Goal: Task Accomplishment & Management: Manage account settings

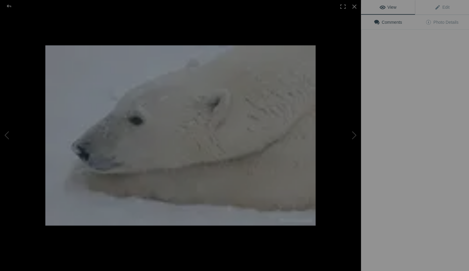
click at [274, 168] on img at bounding box center [180, 135] width 270 height 180
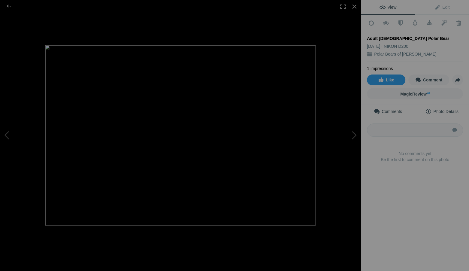
click at [444, 109] on span "Photo Details" at bounding box center [441, 111] width 33 height 5
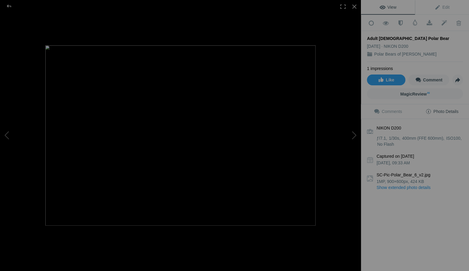
click at [410, 184] on link "Show extended photo details" at bounding box center [419, 187] width 86 height 6
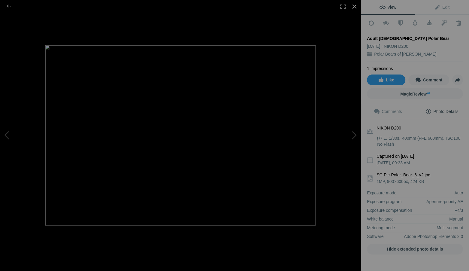
click at [354, 6] on div at bounding box center [353, 6] width 13 height 13
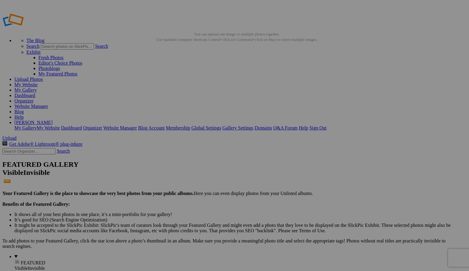
click at [194, 174] on span "Yes" at bounding box center [191, 174] width 7 height 5
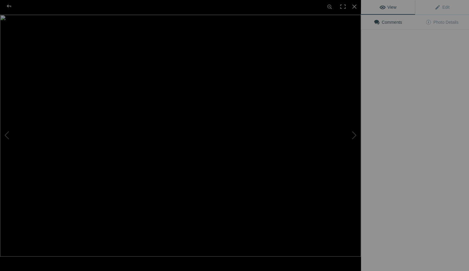
click at [172, 84] on img at bounding box center [180, 136] width 361 height 242
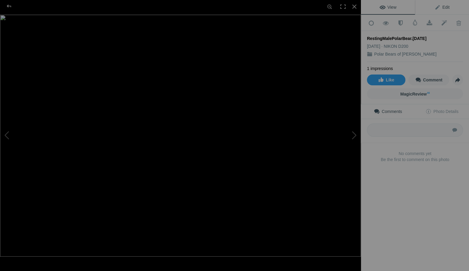
click at [447, 6] on span "Edit" at bounding box center [441, 7] width 15 height 5
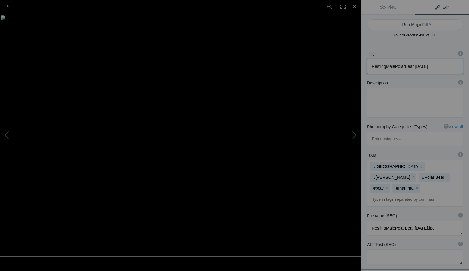
click at [426, 66] on textarea at bounding box center [415, 66] width 96 height 15
click at [385, 66] on textarea at bounding box center [415, 66] width 96 height 15
click at [394, 66] on textarea at bounding box center [415, 66] width 96 height 15
click at [404, 66] on textarea at bounding box center [415, 66] width 96 height 15
type textarea "Resting [DEMOGRAPHIC_DATA] Polar Bear"
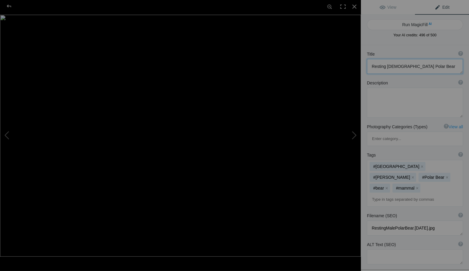
scroll to position [0, 0]
click at [354, 6] on div at bounding box center [353, 6] width 13 height 13
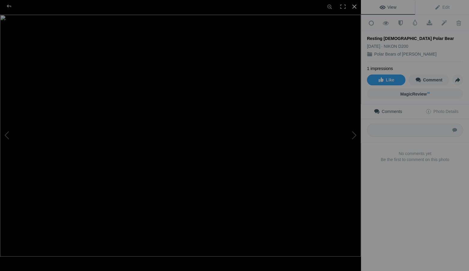
click at [353, 7] on div at bounding box center [353, 6] width 13 height 13
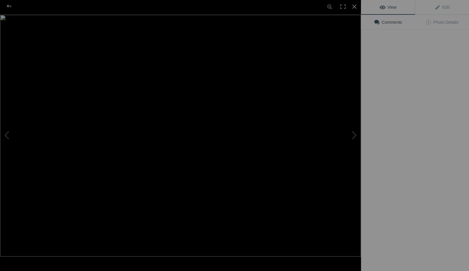
click at [172, 94] on img at bounding box center [180, 136] width 361 height 242
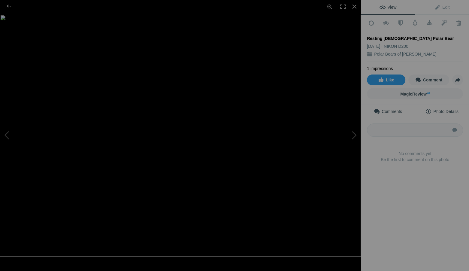
click at [444, 109] on span "Photo Details" at bounding box center [441, 111] width 33 height 5
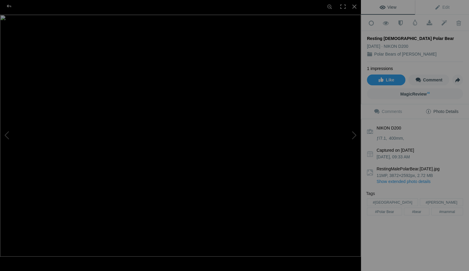
click at [420, 178] on link "Show extended photo details" at bounding box center [419, 181] width 86 height 6
click at [444, 110] on span "Photo Details" at bounding box center [441, 111] width 33 height 5
click at [353, 5] on div at bounding box center [353, 6] width 13 height 13
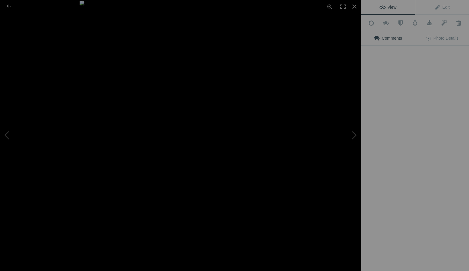
click at [219, 93] on img at bounding box center [180, 135] width 203 height 271
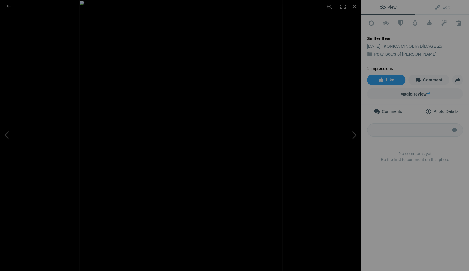
click at [446, 109] on span "Photo Details" at bounding box center [441, 111] width 33 height 5
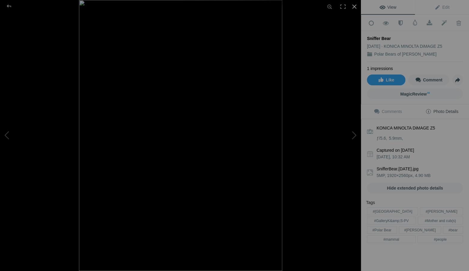
click at [354, 6] on div at bounding box center [353, 6] width 13 height 13
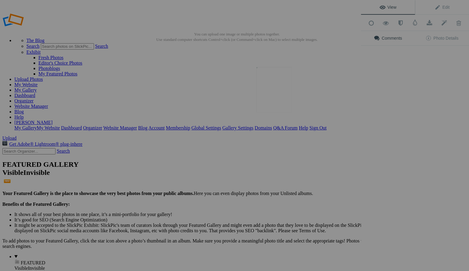
click at [280, 96] on img at bounding box center [273, 89] width 35 height 45
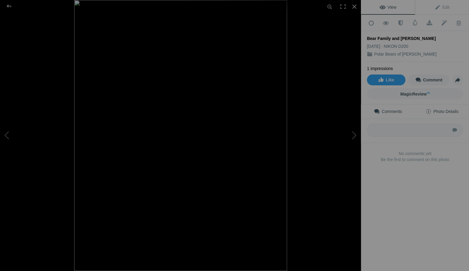
click at [453, 109] on span "Photo Details" at bounding box center [441, 111] width 33 height 5
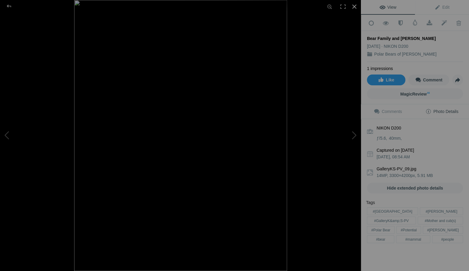
click at [354, 6] on div at bounding box center [353, 6] width 13 height 13
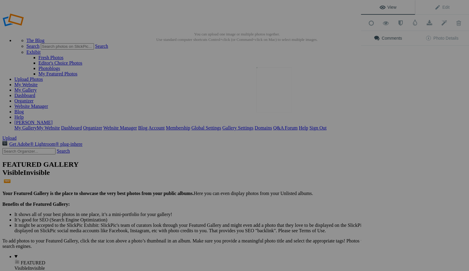
click at [269, 92] on img at bounding box center [273, 89] width 35 height 45
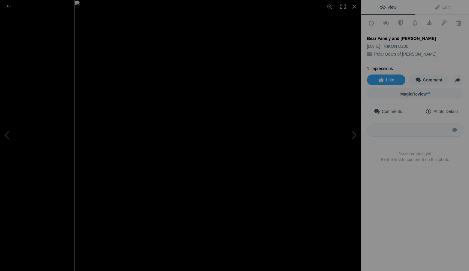
click at [443, 109] on span "Photo Details" at bounding box center [441, 111] width 33 height 5
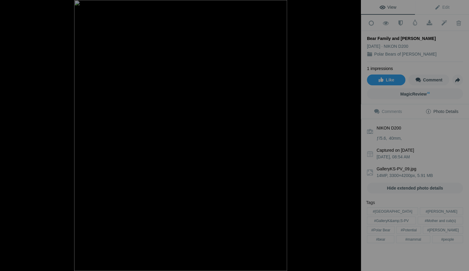
click at [443, 109] on span "Photo Details" at bounding box center [441, 111] width 33 height 5
click at [354, 5] on div at bounding box center [353, 6] width 13 height 13
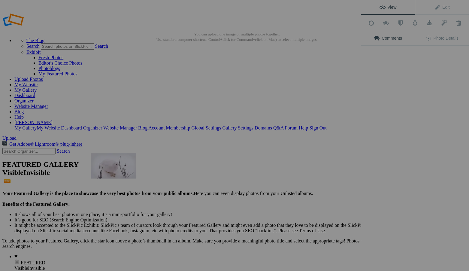
click at [125, 165] on img at bounding box center [113, 165] width 45 height 25
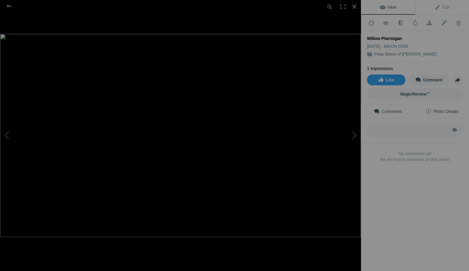
click at [447, 109] on span "Photo Details" at bounding box center [441, 111] width 33 height 5
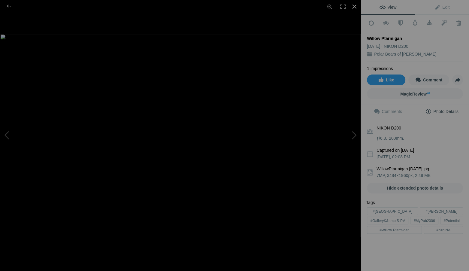
click at [353, 5] on div at bounding box center [353, 6] width 13 height 13
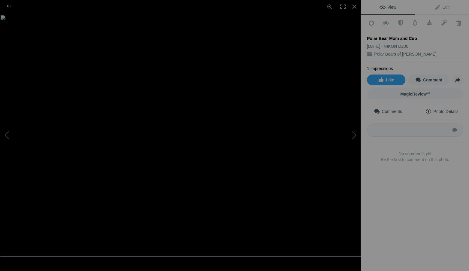
click at [445, 109] on span "Photo Details" at bounding box center [441, 111] width 33 height 5
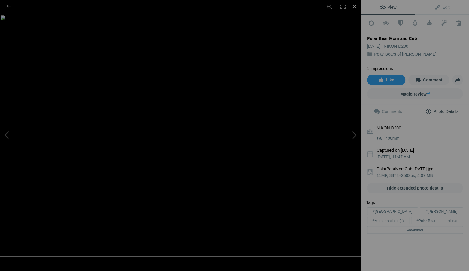
click at [354, 5] on div at bounding box center [353, 6] width 13 height 13
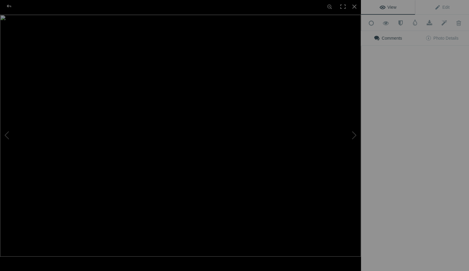
click at [166, 170] on img at bounding box center [180, 136] width 361 height 242
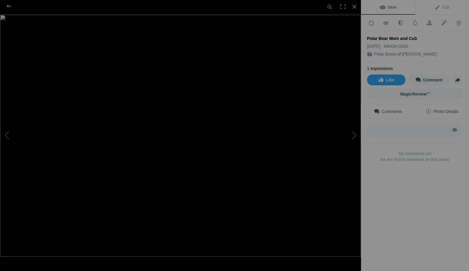
click at [439, 109] on span "Photo Details" at bounding box center [441, 111] width 33 height 5
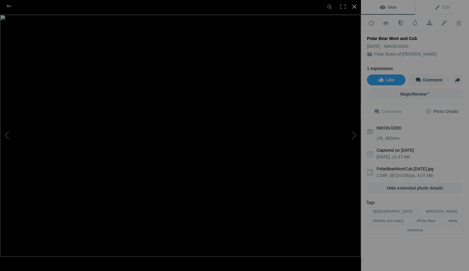
click at [353, 6] on div at bounding box center [353, 6] width 13 height 13
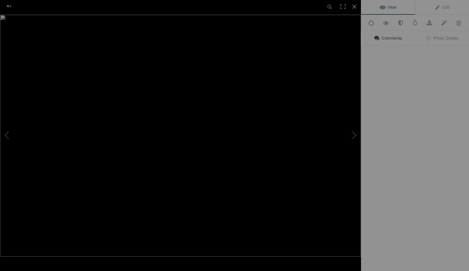
click at [167, 168] on img at bounding box center [180, 136] width 361 height 242
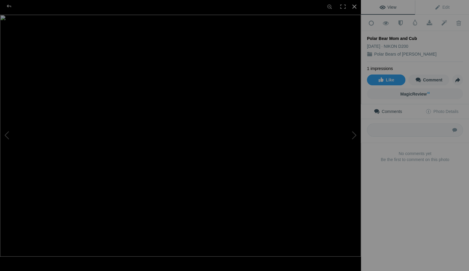
click at [354, 6] on div at bounding box center [353, 6] width 13 height 13
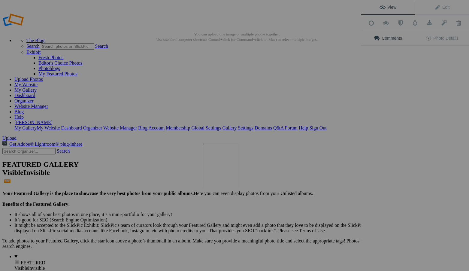
click at [222, 165] on img at bounding box center [220, 165] width 35 height 45
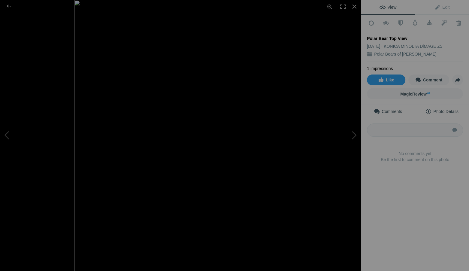
click at [448, 109] on span "Photo Details" at bounding box center [441, 111] width 33 height 5
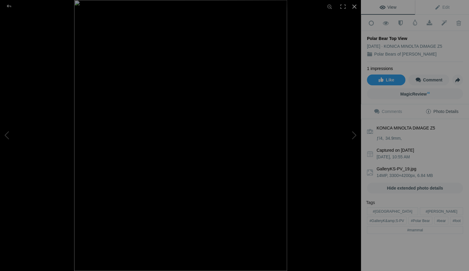
click at [354, 6] on div at bounding box center [353, 6] width 13 height 13
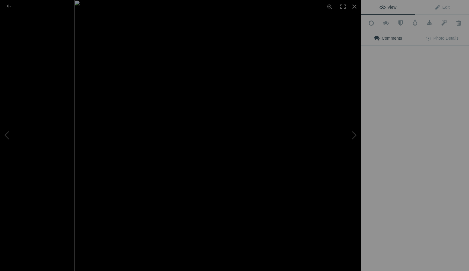
click at [219, 164] on img at bounding box center [180, 135] width 213 height 271
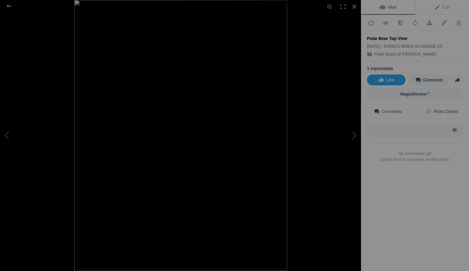
click at [447, 109] on span "Photo Details" at bounding box center [441, 111] width 33 height 5
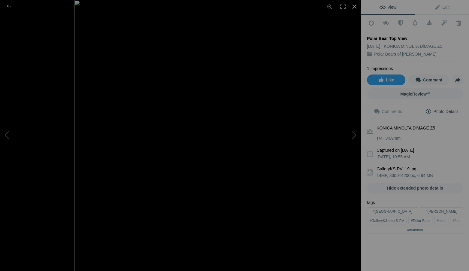
click at [354, 6] on div at bounding box center [353, 6] width 13 height 13
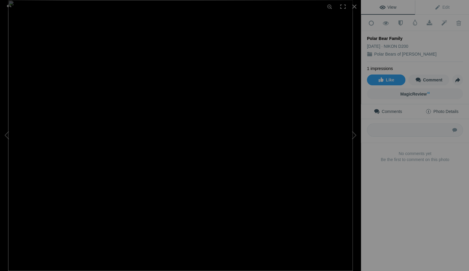
click at [451, 109] on span "Photo Details" at bounding box center [441, 111] width 33 height 5
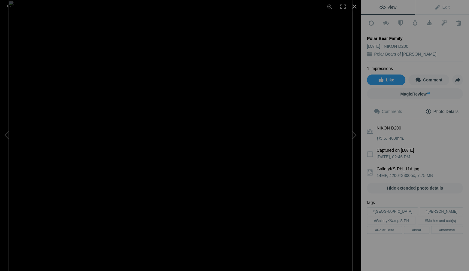
click at [354, 6] on div at bounding box center [353, 6] width 13 height 13
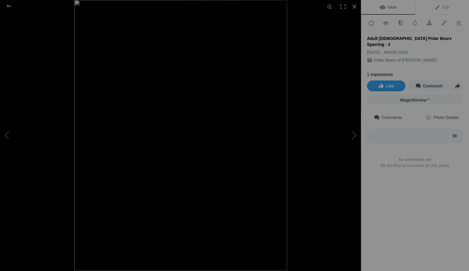
click at [450, 115] on span "Photo Details" at bounding box center [441, 117] width 33 height 5
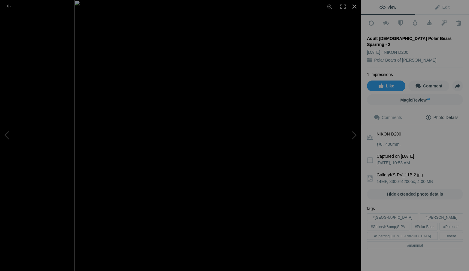
click at [354, 6] on div at bounding box center [353, 6] width 13 height 13
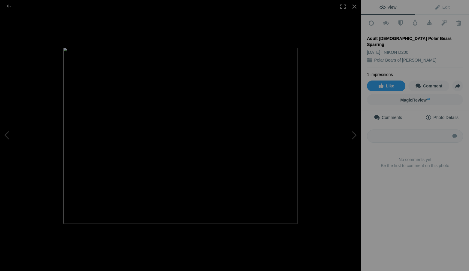
click at [450, 115] on span "Photo Details" at bounding box center [441, 117] width 33 height 5
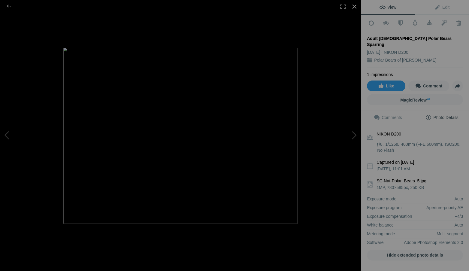
click at [354, 6] on div at bounding box center [353, 6] width 13 height 13
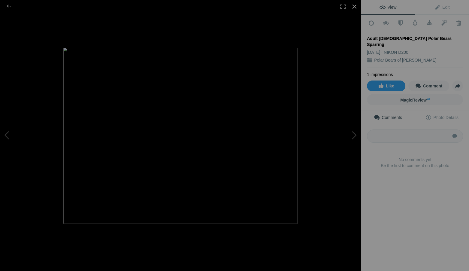
click at [354, 6] on div at bounding box center [353, 6] width 13 height 13
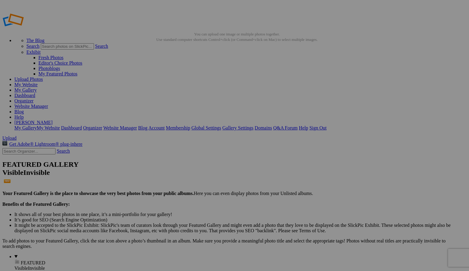
click at [194, 174] on span "Yes" at bounding box center [191, 174] width 7 height 5
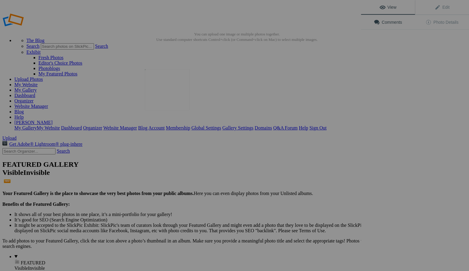
click at [168, 97] on img at bounding box center [167, 89] width 45 height 41
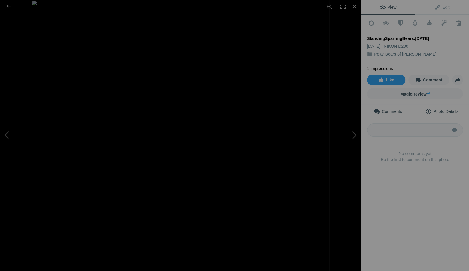
click at [448, 110] on span "Photo Details" at bounding box center [441, 111] width 33 height 5
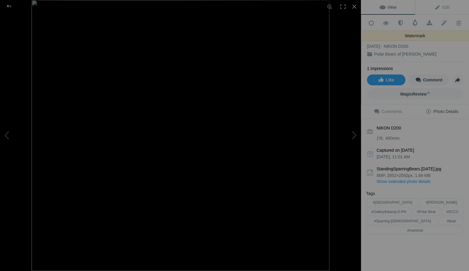
click at [415, 23] on span at bounding box center [415, 23] width 6 height 6
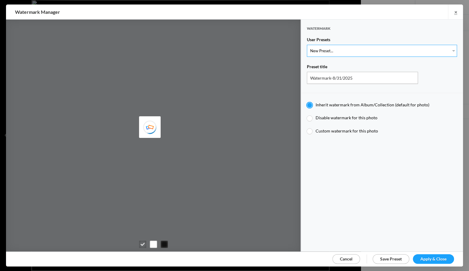
type input "Watermark-7/22/2025"
type input "Jim Liskovec"
radio input "false"
select select "1: Object"
radio input "false"
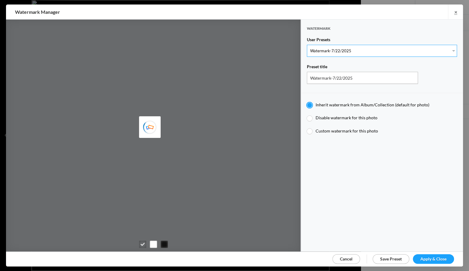
radio input "true"
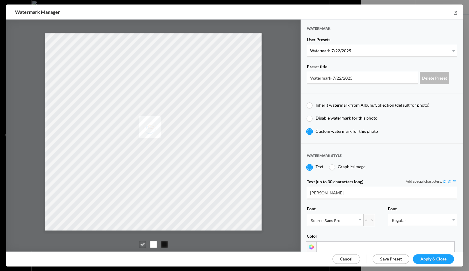
click at [164, 243] on div at bounding box center [164, 243] width 7 height 7
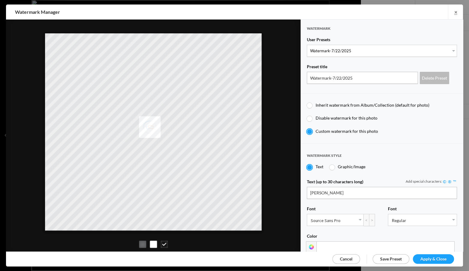
click at [154, 242] on div at bounding box center [153, 243] width 7 height 7
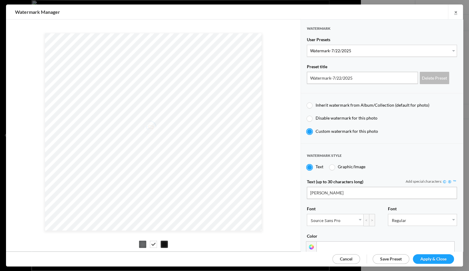
click at [142, 242] on div at bounding box center [142, 243] width 7 height 7
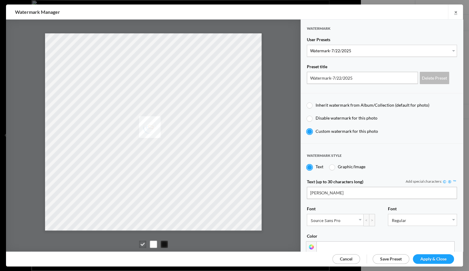
click at [420, 257] on span "Apply & Close" at bounding box center [433, 258] width 26 height 5
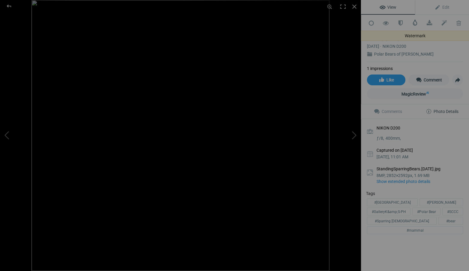
click at [414, 23] on span at bounding box center [415, 23] width 6 height 6
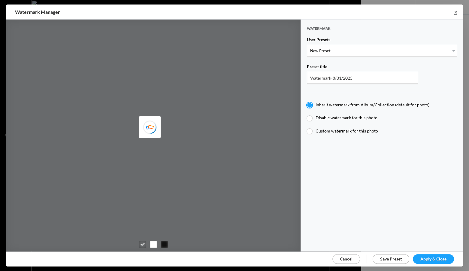
type input "Watermark-7/22/2025"
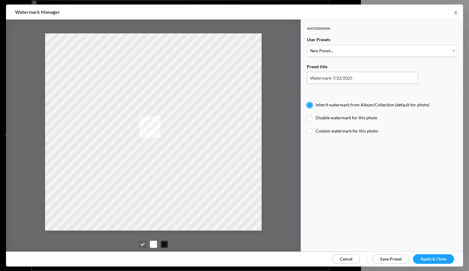
click at [309, 129] on div at bounding box center [309, 130] width 5 height 5
click at [307, 128] on input "Custom watermark for this photo" at bounding box center [306, 128] width 0 height 0
radio input "true"
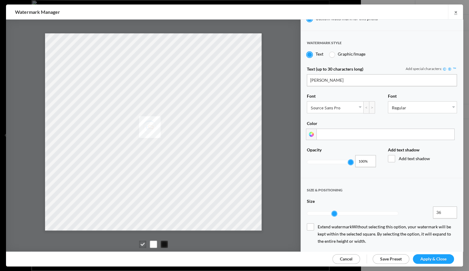
scroll to position [113, 0]
click at [311, 129] on div at bounding box center [311, 133] width 11 height 11
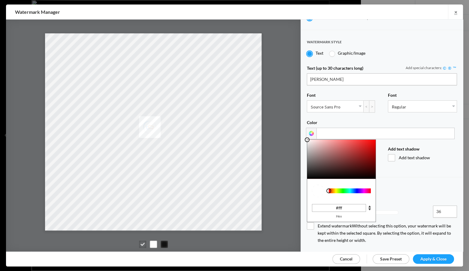
type input "#1f1d1d"
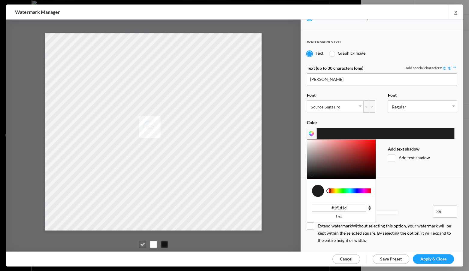
click at [311, 171] on div at bounding box center [341, 159] width 68 height 39
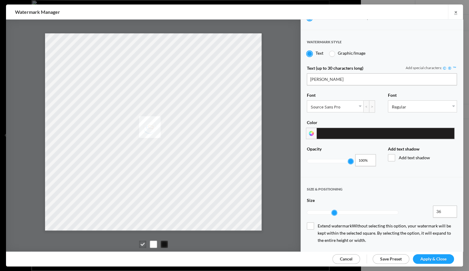
drag, startPoint x: 435, startPoint y: 256, endPoint x: 434, endPoint y: 253, distance: 3.1
click at [435, 256] on span "Apply & Close" at bounding box center [433, 258] width 26 height 5
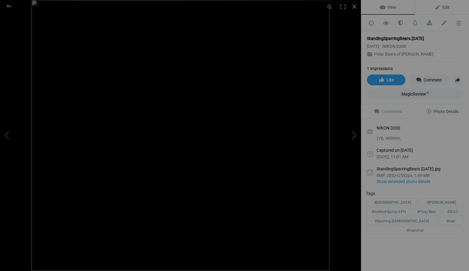
click at [446, 6] on span "Edit" at bounding box center [441, 7] width 15 height 5
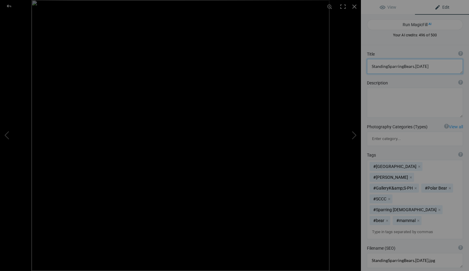
click at [388, 66] on textarea at bounding box center [415, 66] width 96 height 15
click at [386, 66] on textarea at bounding box center [415, 66] width 96 height 15
drag, startPoint x: 422, startPoint y: 67, endPoint x: 430, endPoint y: 67, distance: 7.8
click at [422, 67] on textarea at bounding box center [415, 66] width 96 height 15
type textarea "Sparring Polar Bears 2"
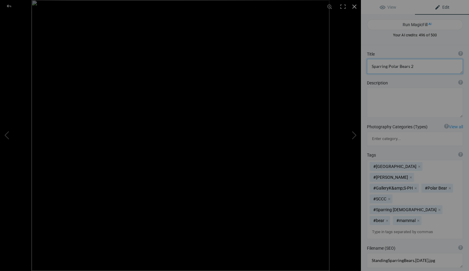
click at [353, 6] on div at bounding box center [353, 6] width 13 height 13
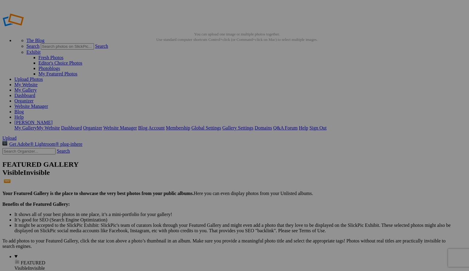
click at [382, 179] on div "View Edit Comments Photo Details" at bounding box center [415, 135] width 108 height 271
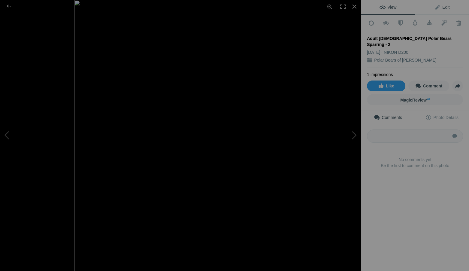
click at [445, 5] on span "Edit" at bounding box center [441, 7] width 15 height 5
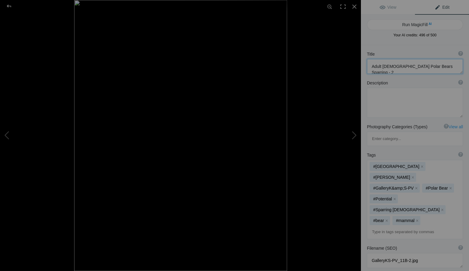
drag, startPoint x: 390, startPoint y: 66, endPoint x: 360, endPoint y: 64, distance: 30.1
click at [361, 64] on div "Title ? Photo title is one of the highest used Search Engine ranking criteria a…" at bounding box center [415, 62] width 108 height 29
type textarea "Polar Bears Sparring - 2"
click at [354, 6] on div at bounding box center [353, 6] width 13 height 13
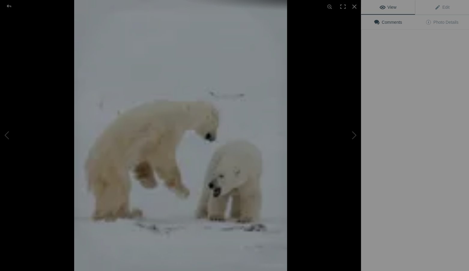
click at [385, 181] on div "View Edit Comments Photo Details" at bounding box center [415, 135] width 108 height 271
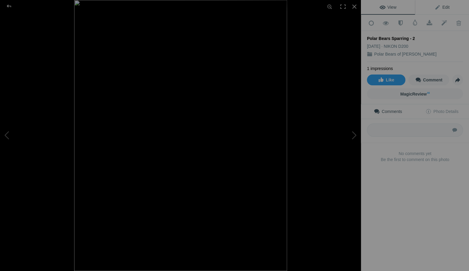
click at [446, 6] on span "Edit" at bounding box center [441, 7] width 15 height 5
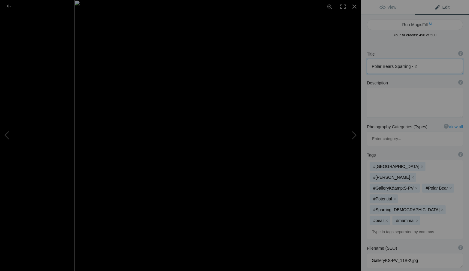
click at [410, 66] on textarea at bounding box center [415, 66] width 96 height 15
click at [371, 66] on textarea at bounding box center [415, 66] width 96 height 15
type textarea "Sparring Polar Bears 2"
click at [353, 5] on div at bounding box center [353, 6] width 13 height 13
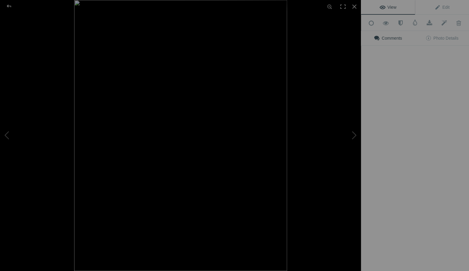
click at [386, 182] on div "View Edit Add to Quick Collection Remove from Quick Collection Hide from Public…" at bounding box center [415, 135] width 108 height 271
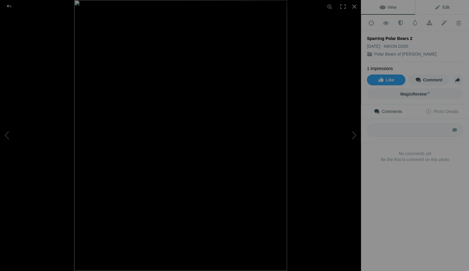
click at [446, 6] on span "Edit" at bounding box center [441, 7] width 15 height 5
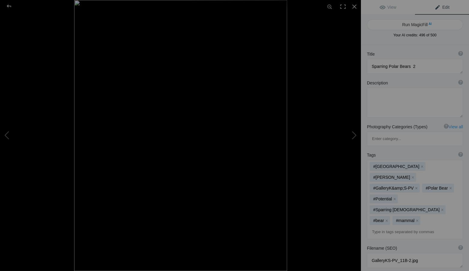
click at [445, 7] on span "Edit" at bounding box center [441, 7] width 15 height 5
click at [444, 8] on span "Edit" at bounding box center [441, 7] width 15 height 5
click at [444, 5] on span "Edit" at bounding box center [441, 7] width 15 height 5
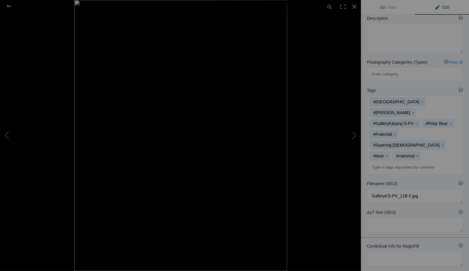
scroll to position [64, 0]
click at [329, 6] on div at bounding box center [329, 6] width 13 height 13
click at [329, 5] on div at bounding box center [329, 6] width 13 height 13
click at [446, 7] on span "Edit" at bounding box center [441, 7] width 15 height 5
click at [354, 6] on div at bounding box center [353, 6] width 13 height 13
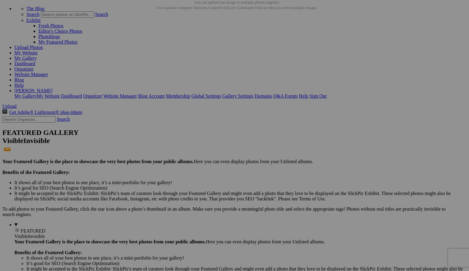
scroll to position [31, 0]
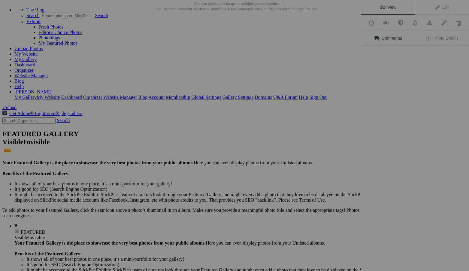
scroll to position [0, 0]
click at [388, 156] on div "View Edit Add to Quick Collection Remove from Quick Collection Hide from Public…" at bounding box center [415, 135] width 108 height 271
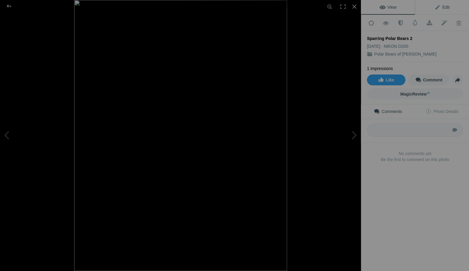
click at [446, 6] on span "Edit" at bounding box center [441, 7] width 15 height 5
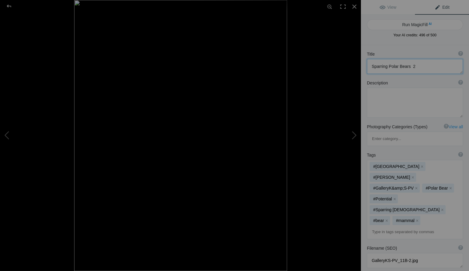
click at [413, 66] on textarea at bounding box center [415, 66] width 96 height 15
type textarea "Sparring Polar Bears"
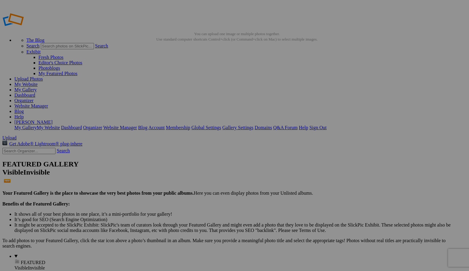
scroll to position [4, 0]
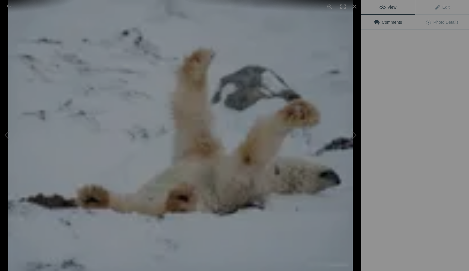
click at [436, 159] on div "View Edit Comments Photo Details" at bounding box center [415, 135] width 108 height 271
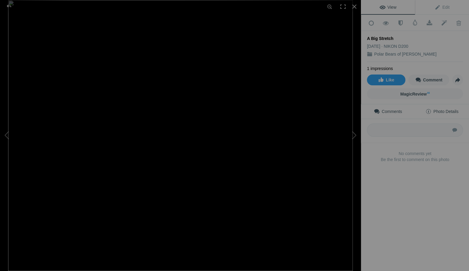
click at [442, 110] on span "Photo Details" at bounding box center [441, 111] width 33 height 5
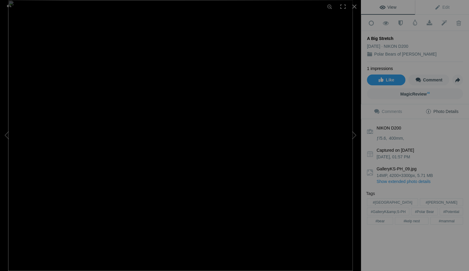
drag, startPoint x: 466, startPoint y: 161, endPoint x: 380, endPoint y: 268, distance: 136.6
click at [380, 268] on div "View Edit Add to Quick Collection Remove from Quick Collection Hide from Public…" at bounding box center [415, 135] width 108 height 271
click at [378, 268] on div "View Edit Add to Quick Collection Remove from Quick Collection Hide from Public…" at bounding box center [415, 135] width 108 height 271
click at [354, 5] on div at bounding box center [353, 6] width 13 height 13
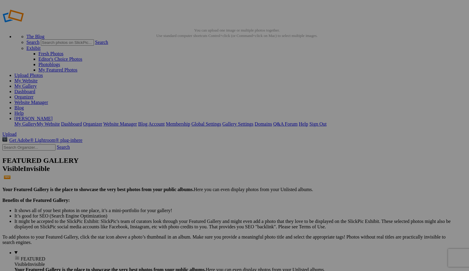
click at [326, 121] on link "Sign Out" at bounding box center [317, 123] width 17 height 5
